Goal: Information Seeking & Learning: Learn about a topic

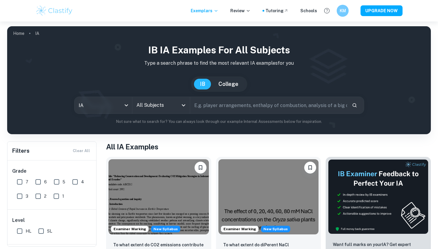
click at [22, 180] on input "7" at bounding box center [20, 182] width 12 height 12
checkbox input "true"
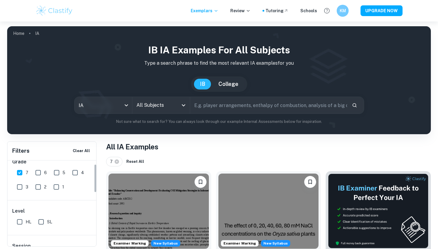
scroll to position [19, 0]
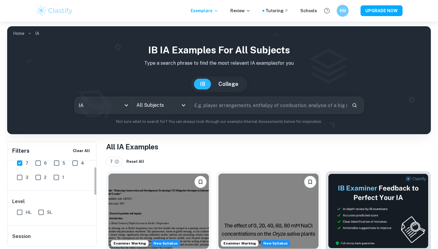
click at [155, 102] on input "All Subjects" at bounding box center [156, 104] width 43 height 11
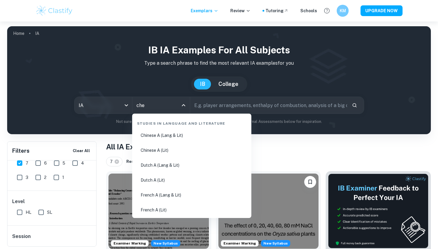
type input "chem"
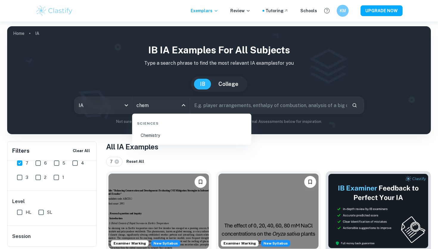
click at [160, 135] on li "Chemistry" at bounding box center [192, 135] width 114 height 14
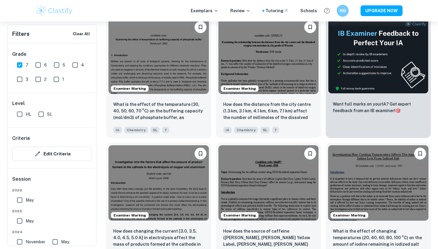
scroll to position [210, 0]
